Goal: Task Accomplishment & Management: Complete application form

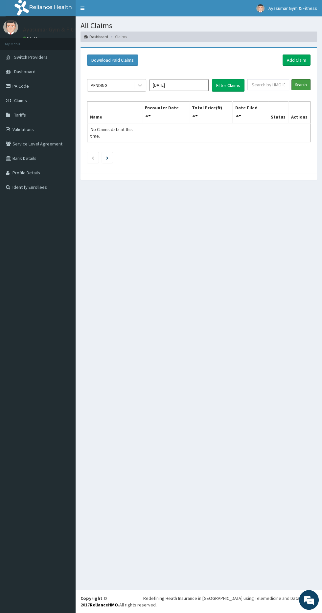
click at [304, 81] on input "Search" at bounding box center [300, 84] width 19 height 11
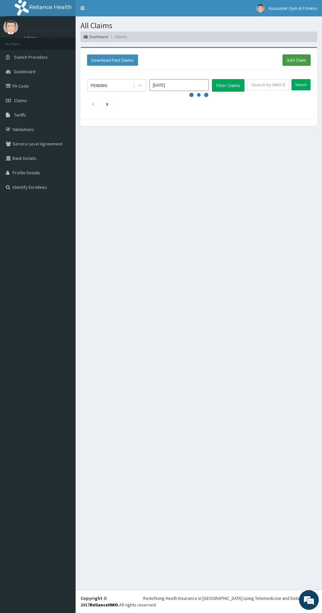
click at [304, 62] on link "Add Claim" at bounding box center [296, 60] width 28 height 11
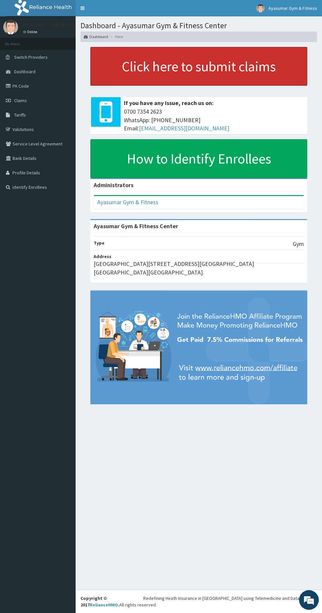
click at [154, 64] on link "Click here to submit claims" at bounding box center [198, 66] width 217 height 39
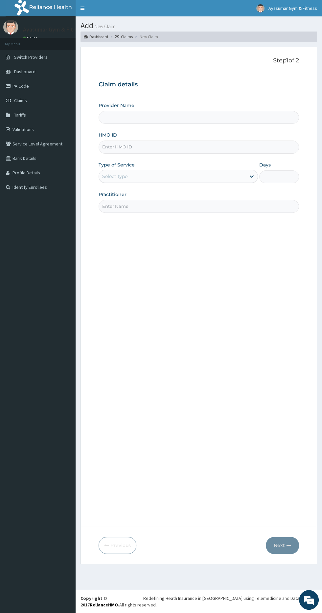
type input "Ayasumar Gym & Fitness Center"
type input "1"
click at [117, 146] on input "HMO ID" at bounding box center [199, 147] width 200 height 13
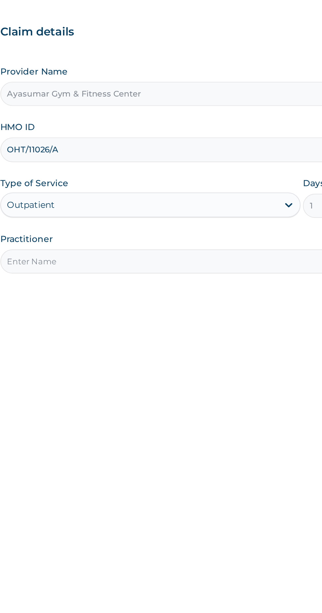
type input "OHT/11026/A"
click at [203, 206] on input "Practitioner" at bounding box center [199, 206] width 200 height 13
type input "COACH BEAM"
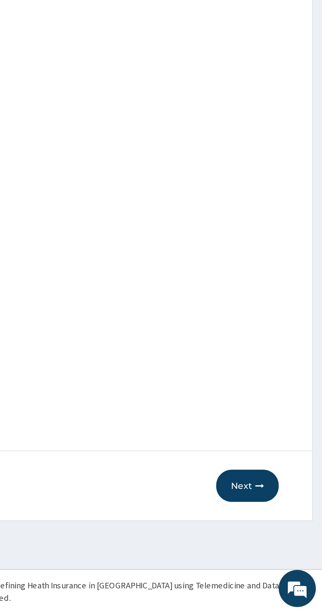
click at [277, 543] on button "Next" at bounding box center [282, 545] width 33 height 17
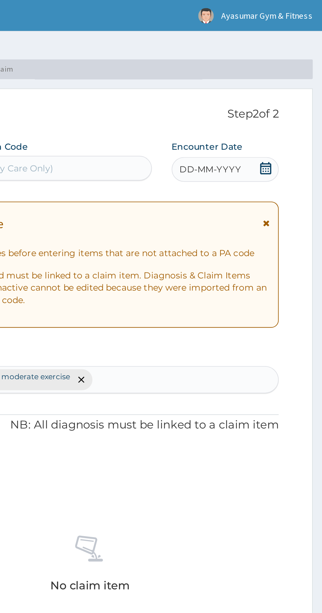
click at [303, 91] on form "Step 2 of 2 PA Code / Prescription Code Enter Code(Secondary Care Only) Encount…" at bounding box center [198, 305] width 236 height 517
click at [287, 92] on div "DD-MM-YYYY" at bounding box center [270, 89] width 57 height 13
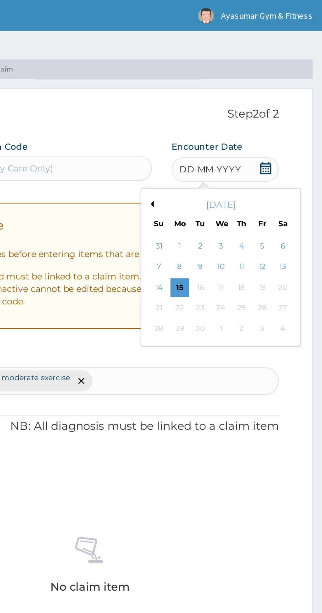
click at [246, 151] on div "15" at bounding box center [246, 153] width 10 height 10
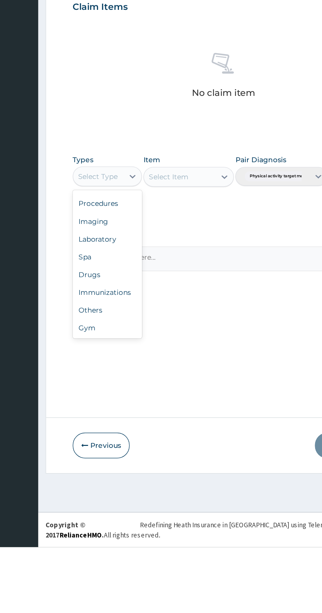
scroll to position [21, 0]
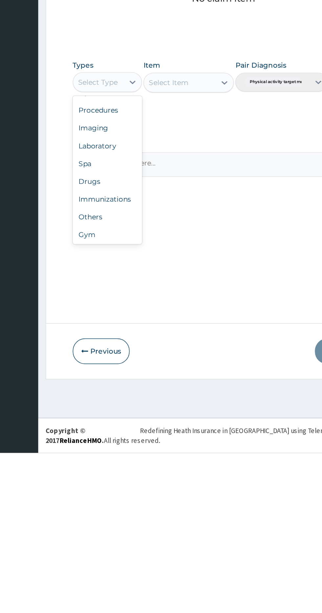
click at [121, 462] on div "Gym" at bounding box center [122, 468] width 46 height 12
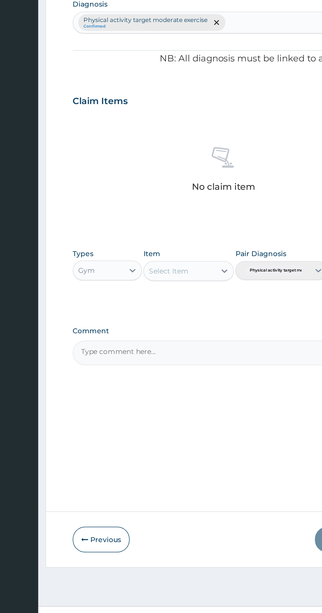
click at [186, 371] on div "Select Item" at bounding box center [175, 366] width 60 height 13
click at [178, 385] on div "GYM" at bounding box center [175, 383] width 60 height 12
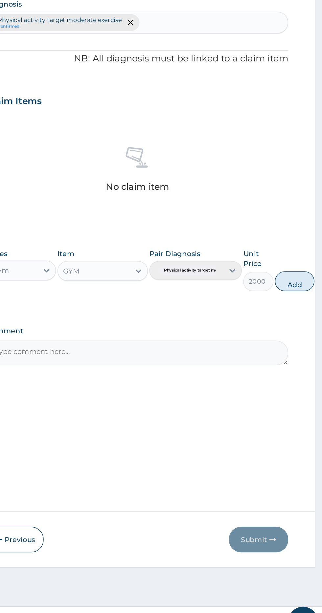
scroll to position [0, 0]
click at [300, 374] on button "Add" at bounding box center [303, 373] width 26 height 13
type input "0"
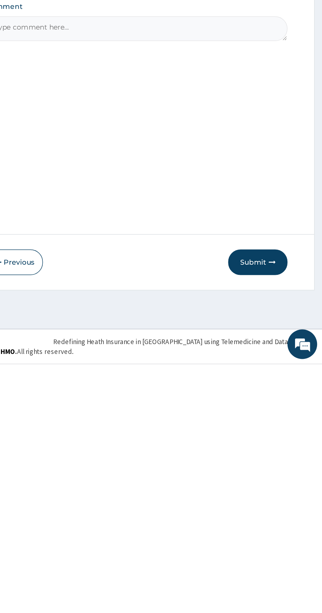
click at [287, 540] on button "Submit" at bounding box center [278, 545] width 39 height 17
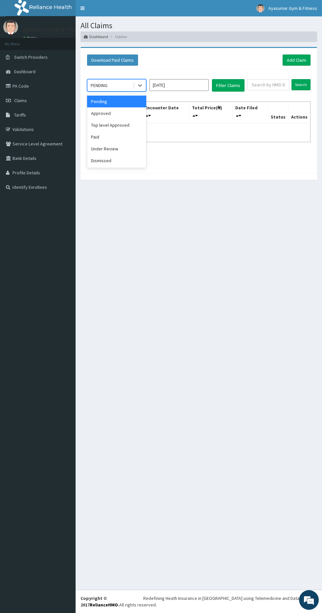
click at [99, 114] on div "Approved" at bounding box center [116, 113] width 59 height 12
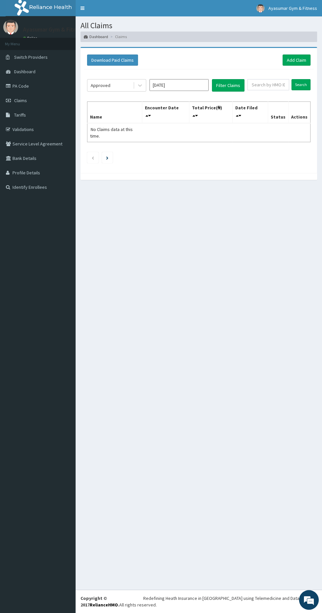
click at [229, 67] on div "Download Paid Claims Add Claim" at bounding box center [199, 60] width 230 height 18
click at [230, 82] on button "Filter Claims" at bounding box center [228, 85] width 33 height 12
